Goal: Information Seeking & Learning: Learn about a topic

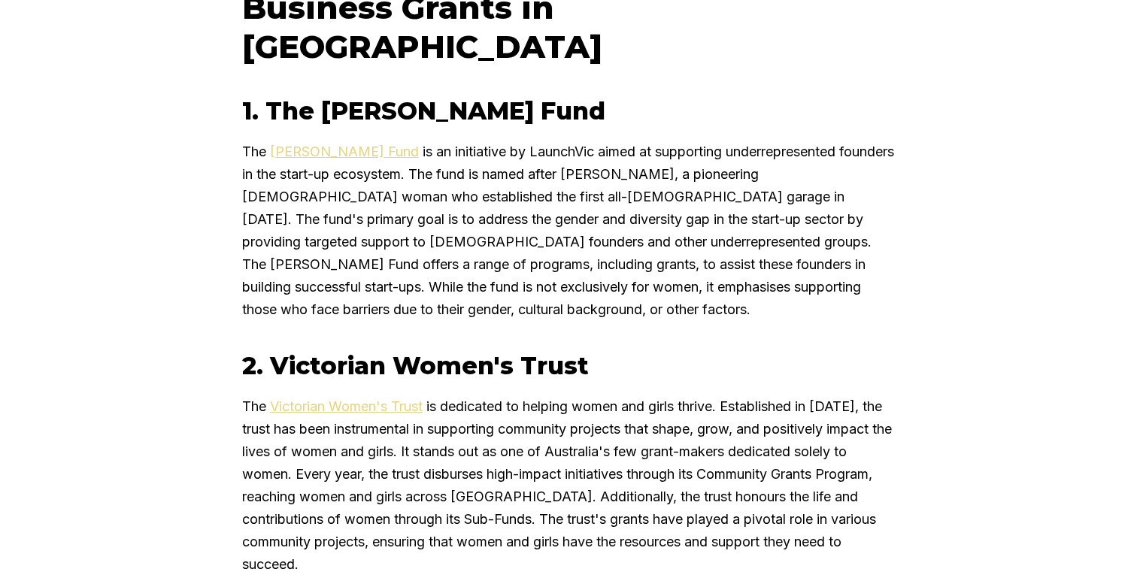
scroll to position [1824, 0]
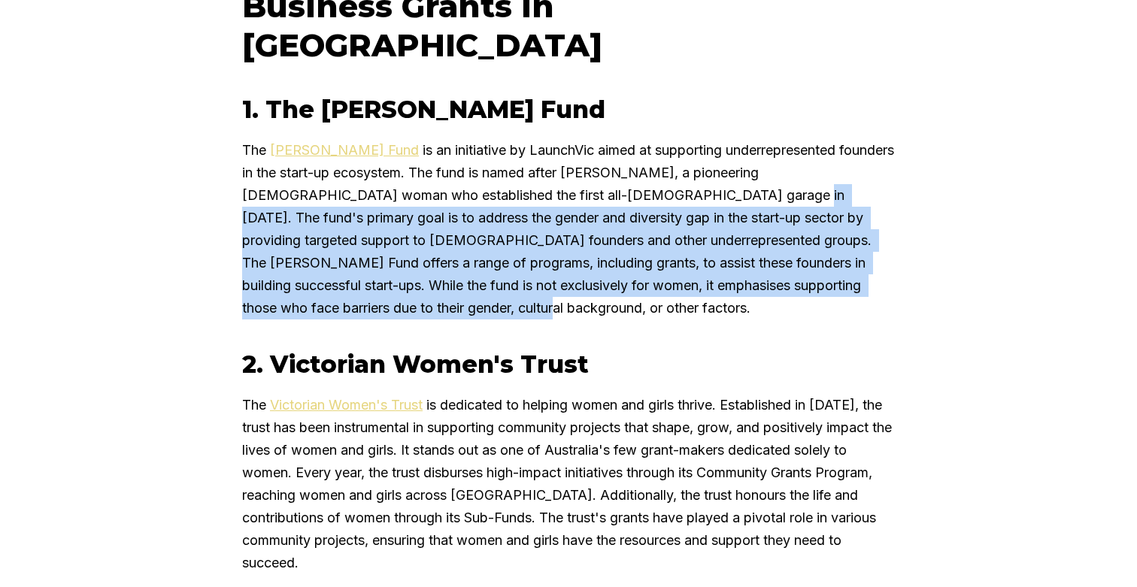
drag, startPoint x: 641, startPoint y: 83, endPoint x: 646, endPoint y: 193, distance: 110.6
click at [646, 193] on p "The [PERSON_NAME] Fund is an initiative by LaunchVic aimed at supporting underr…" at bounding box center [568, 229] width 653 height 180
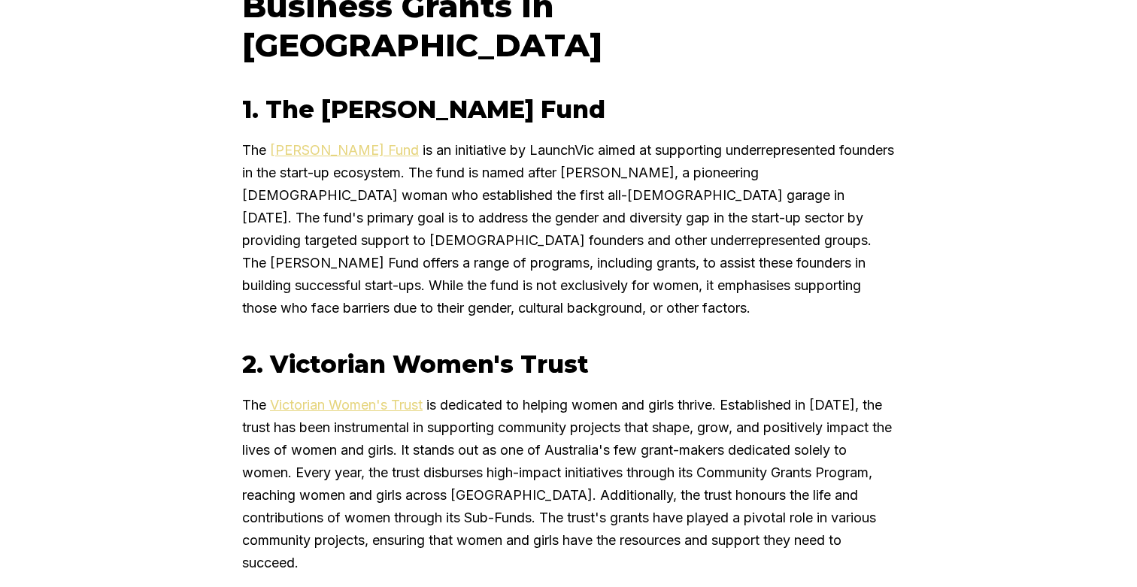
drag, startPoint x: 646, startPoint y: 193, endPoint x: 614, endPoint y: 118, distance: 81.9
click at [646, 193] on p "The [PERSON_NAME] Fund is an initiative by LaunchVic aimed at supporting underr…" at bounding box center [568, 229] width 653 height 180
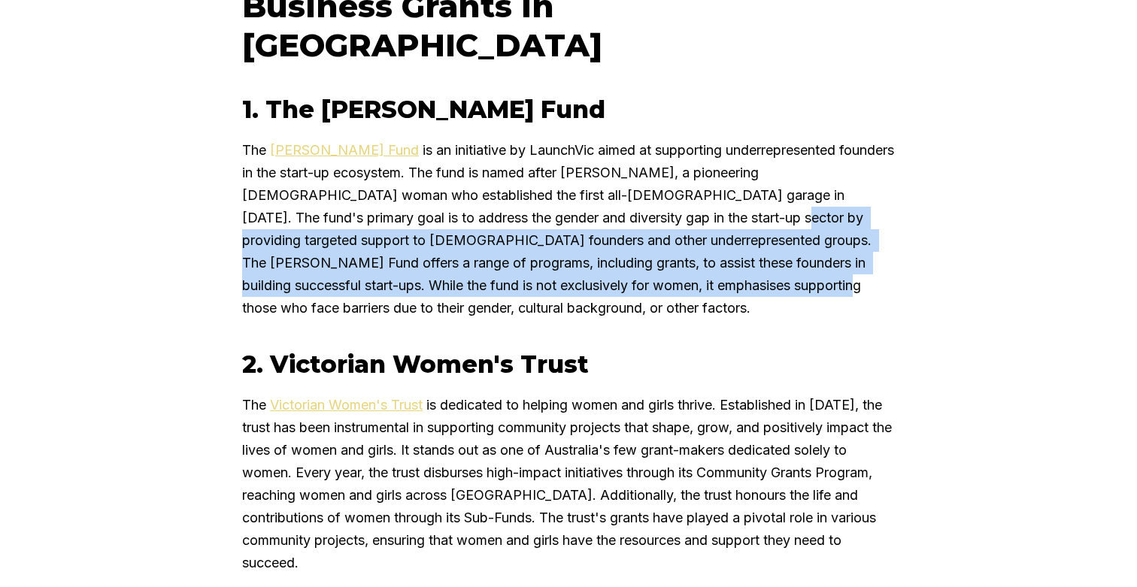
drag, startPoint x: 589, startPoint y: 99, endPoint x: 589, endPoint y: 183, distance: 83.5
click at [589, 183] on p "The [PERSON_NAME] Fund is an initiative by LaunchVic aimed at supporting underr…" at bounding box center [568, 229] width 653 height 180
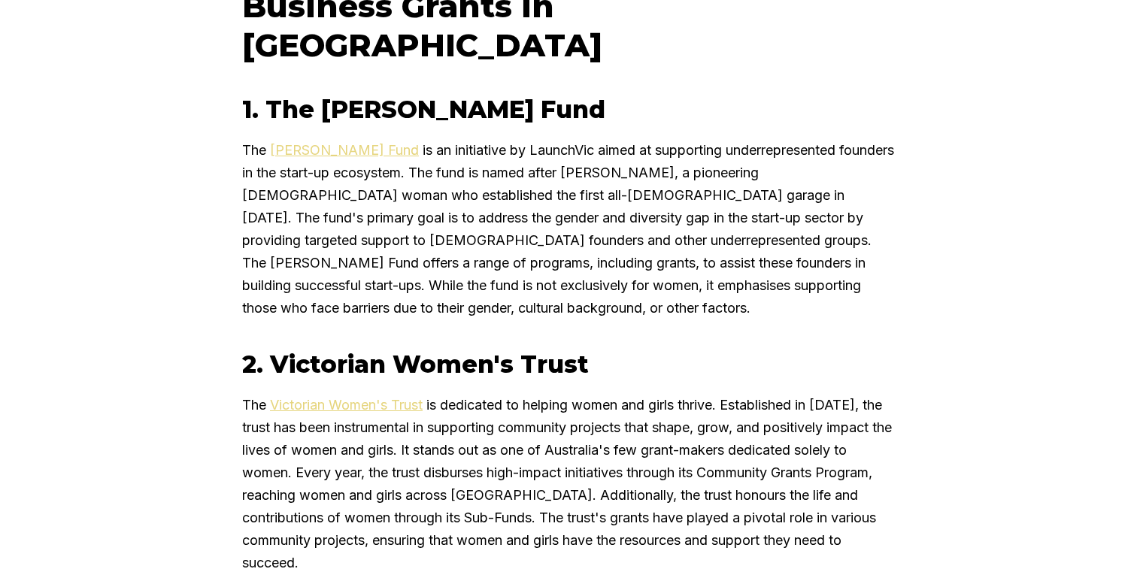
drag, startPoint x: 589, startPoint y: 183, endPoint x: 590, endPoint y: 198, distance: 15.1
click at [590, 184] on p "The [PERSON_NAME] Fund is an initiative by LaunchVic aimed at supporting underr…" at bounding box center [568, 229] width 653 height 180
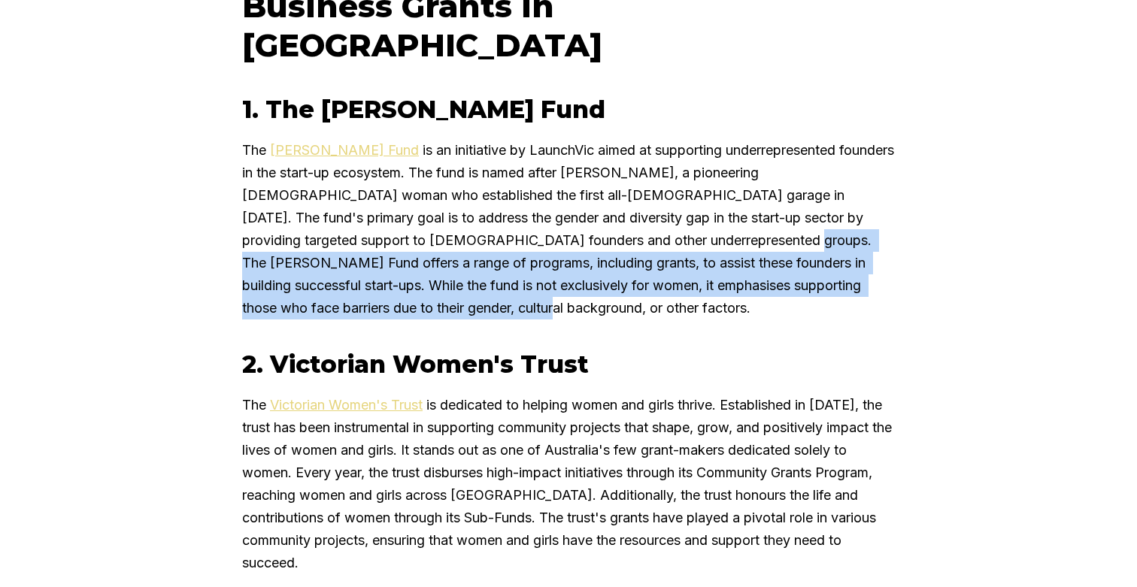
drag, startPoint x: 590, startPoint y: 198, endPoint x: 584, endPoint y: 123, distance: 74.8
click at [584, 139] on p "The [PERSON_NAME] Fund is an initiative by LaunchVic aimed at supporting underr…" at bounding box center [568, 229] width 653 height 180
drag, startPoint x: 584, startPoint y: 123, endPoint x: 570, endPoint y: 89, distance: 36.4
click at [584, 139] on p "The [PERSON_NAME] Fund is an initiative by LaunchVic aimed at supporting underr…" at bounding box center [568, 229] width 653 height 180
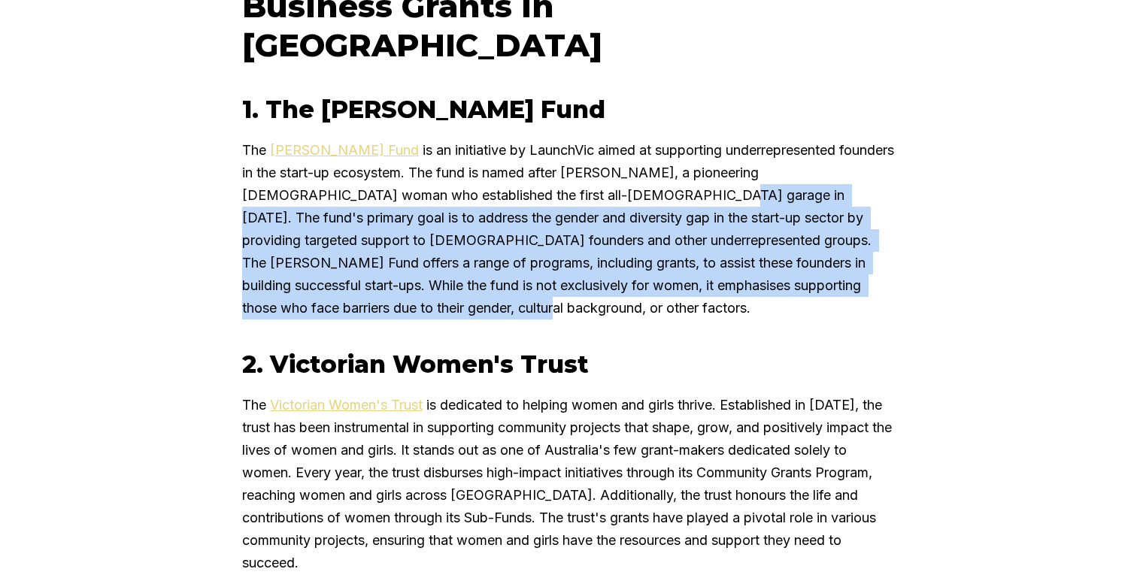
drag, startPoint x: 569, startPoint y: 89, endPoint x: 575, endPoint y: 202, distance: 112.9
click at [575, 202] on p "The [PERSON_NAME] Fund is an initiative by LaunchVic aimed at supporting underr…" at bounding box center [568, 229] width 653 height 180
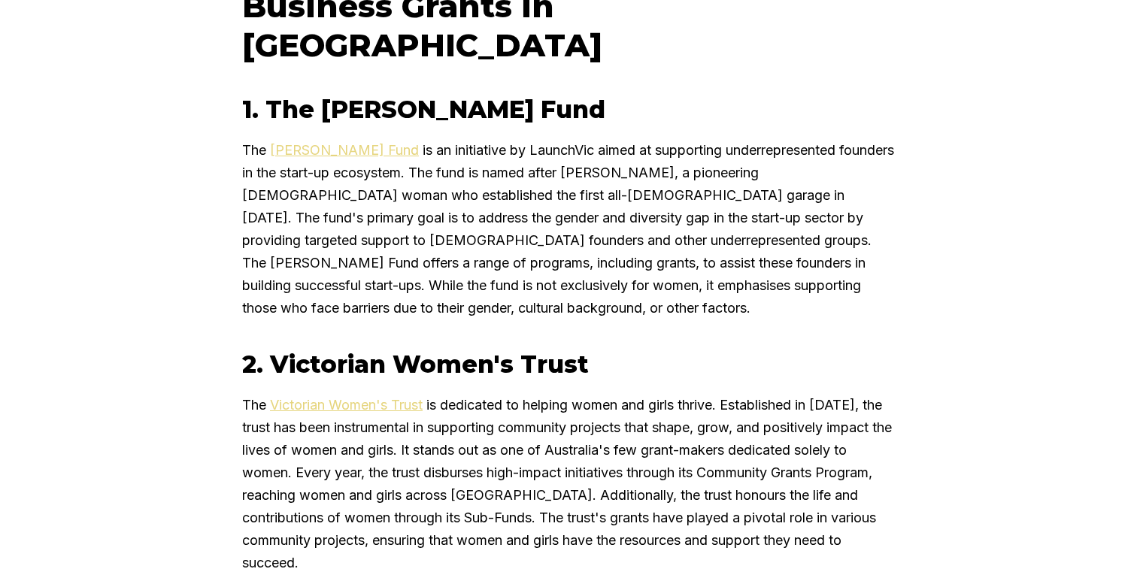
drag, startPoint x: 575, startPoint y: 202, endPoint x: 652, endPoint y: 208, distance: 77.7
click at [577, 201] on p "The [PERSON_NAME] Fund is an initiative by LaunchVic aimed at supporting underr…" at bounding box center [568, 229] width 653 height 180
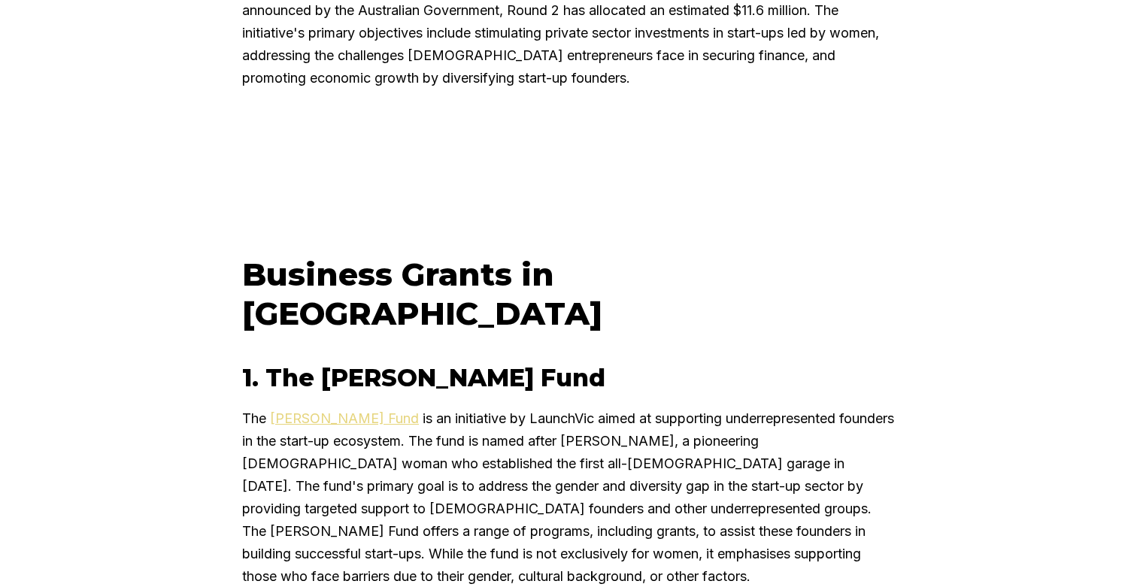
scroll to position [1494, 0]
